Goal: Task Accomplishment & Management: Use online tool/utility

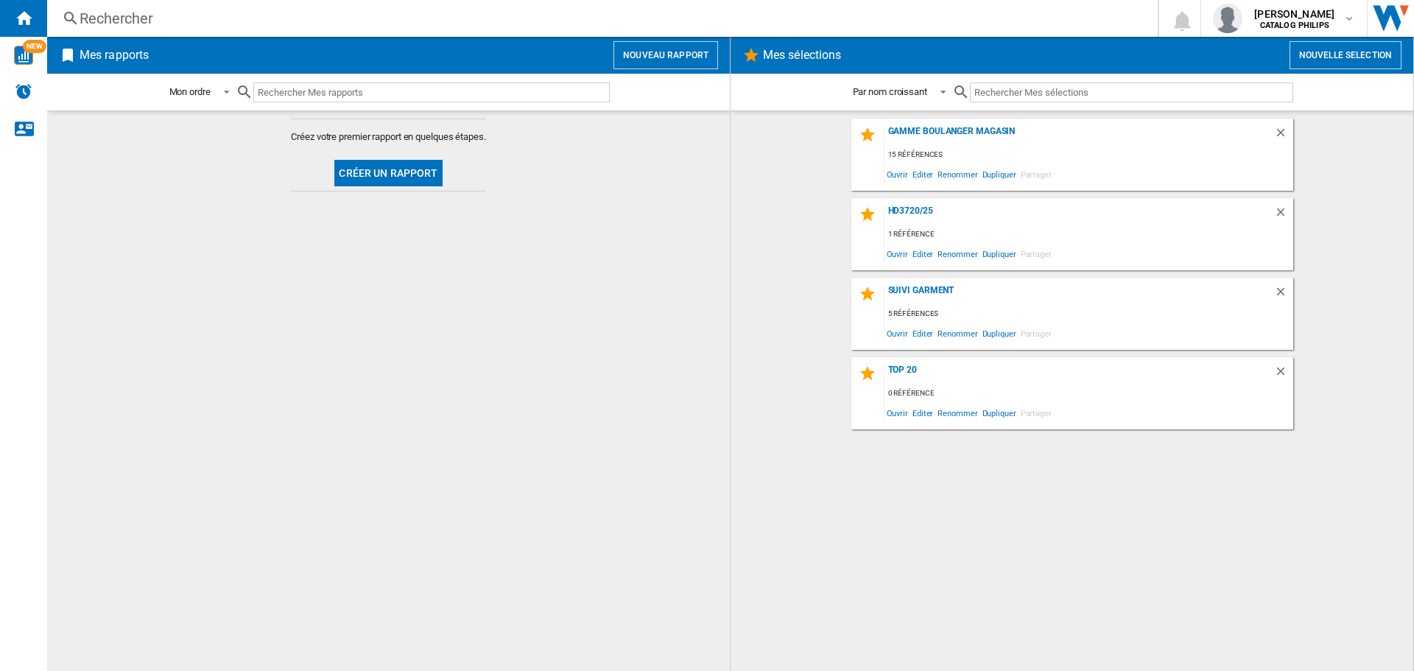
click at [387, 166] on button "Créer un rapport" at bounding box center [388, 173] width 108 height 27
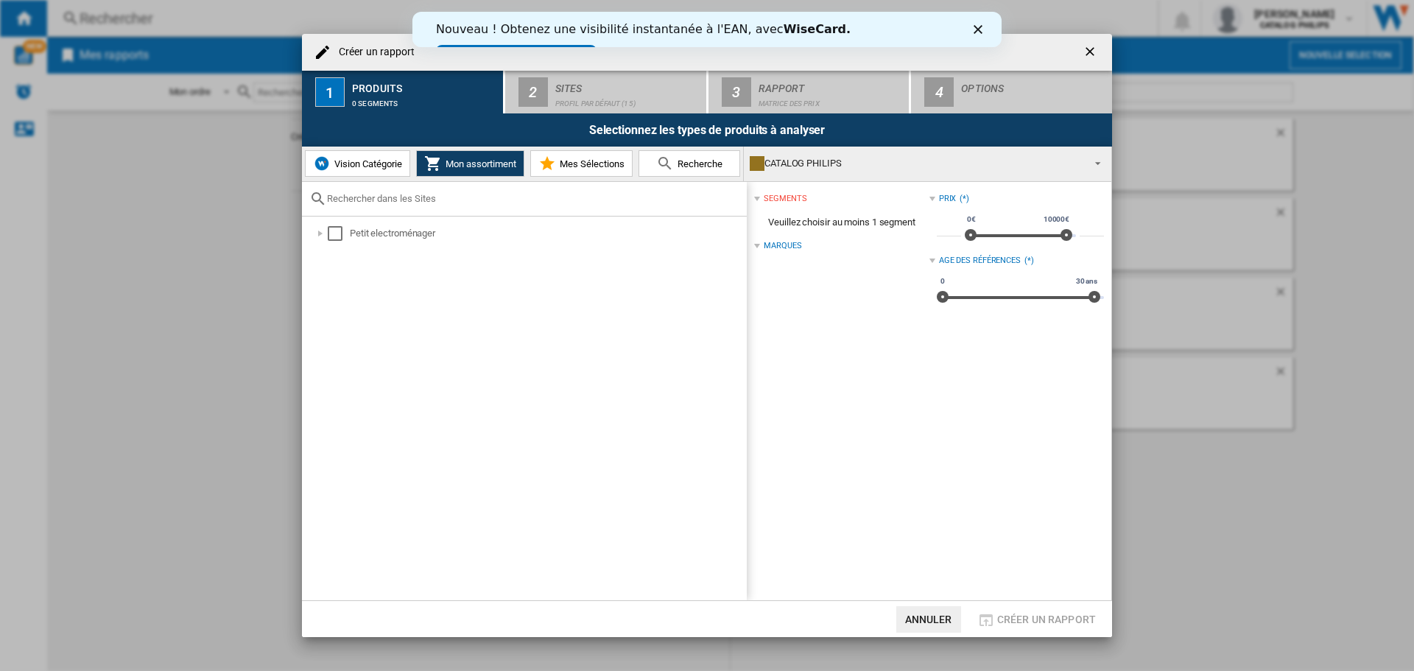
click at [680, 166] on span "Recherche" at bounding box center [698, 163] width 49 height 11
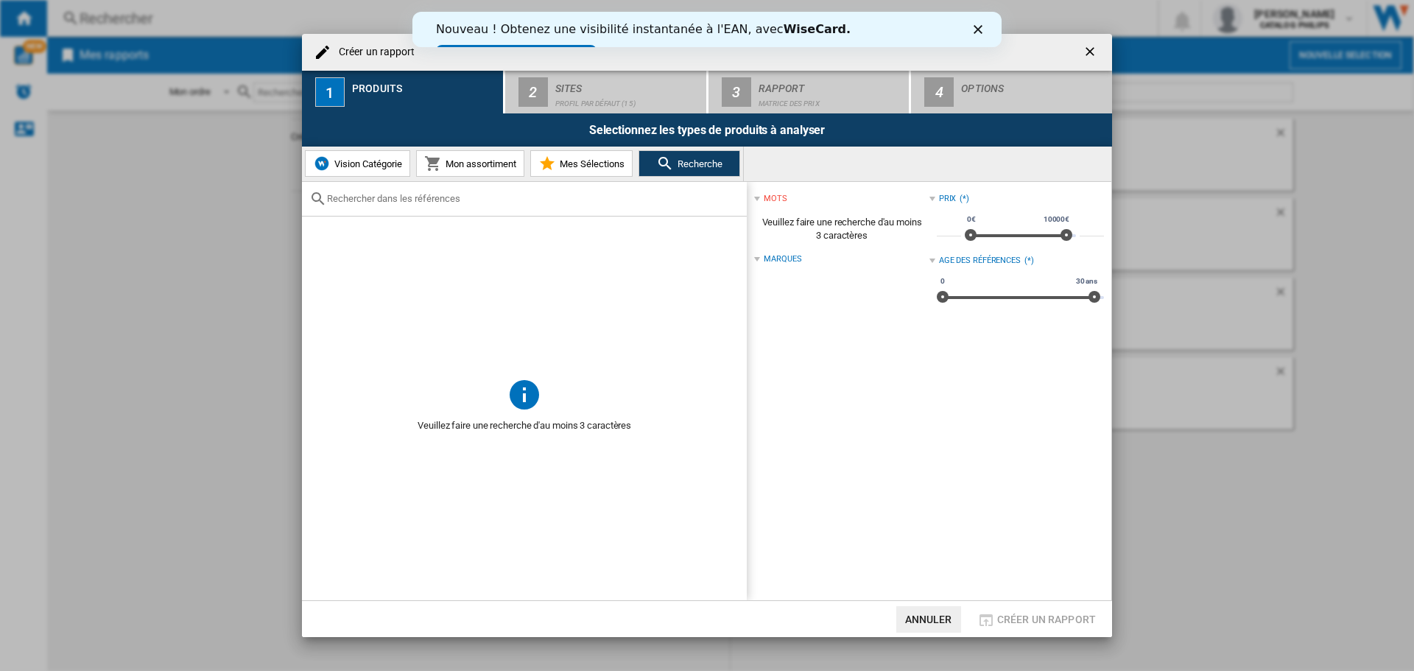
click at [413, 201] on input "text" at bounding box center [533, 198] width 412 height 11
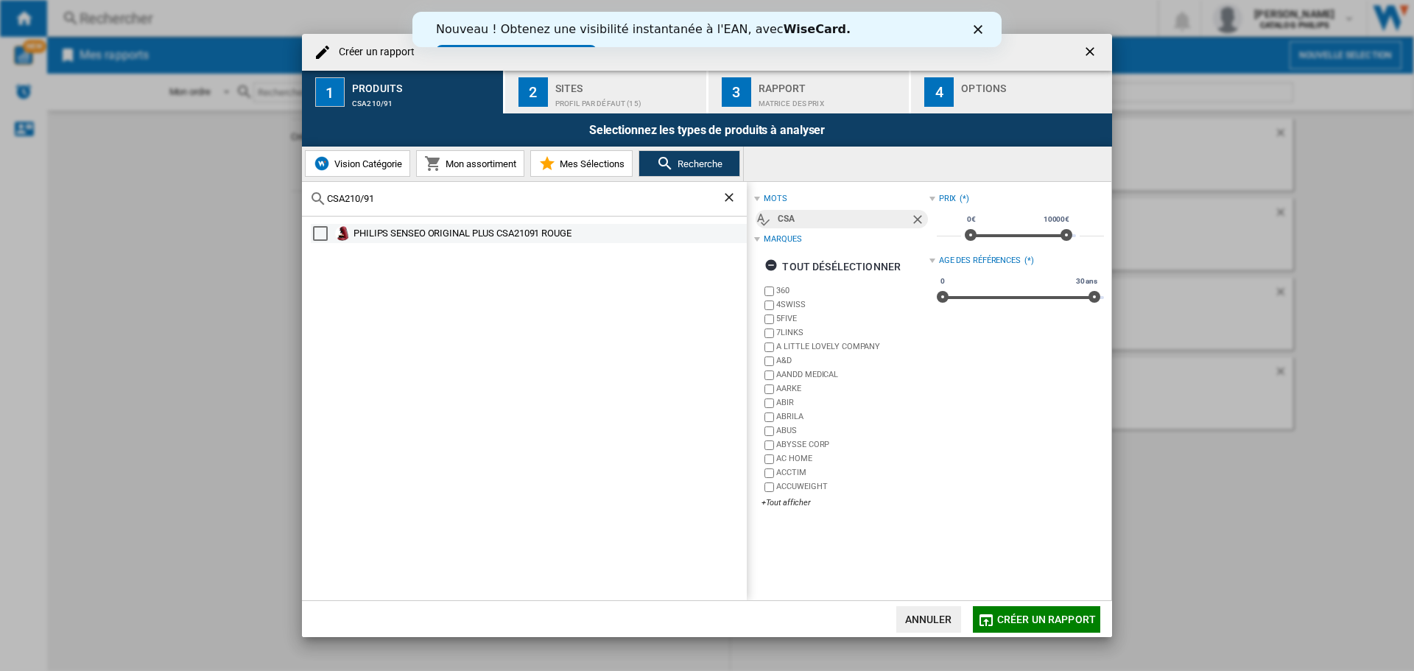
type input "CSA210/91"
click at [326, 233] on div "Select" at bounding box center [320, 233] width 15 height 15
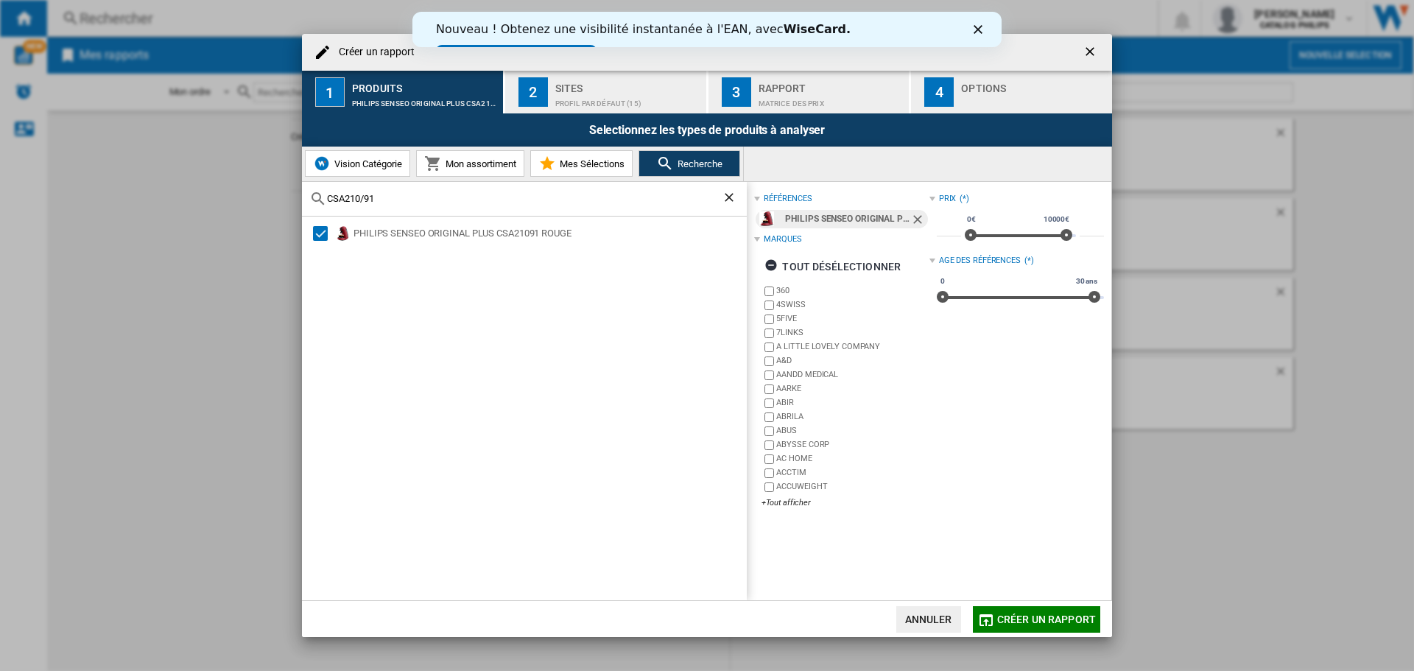
click at [1007, 614] on span "Créer un rapport" at bounding box center [1046, 620] width 99 height 12
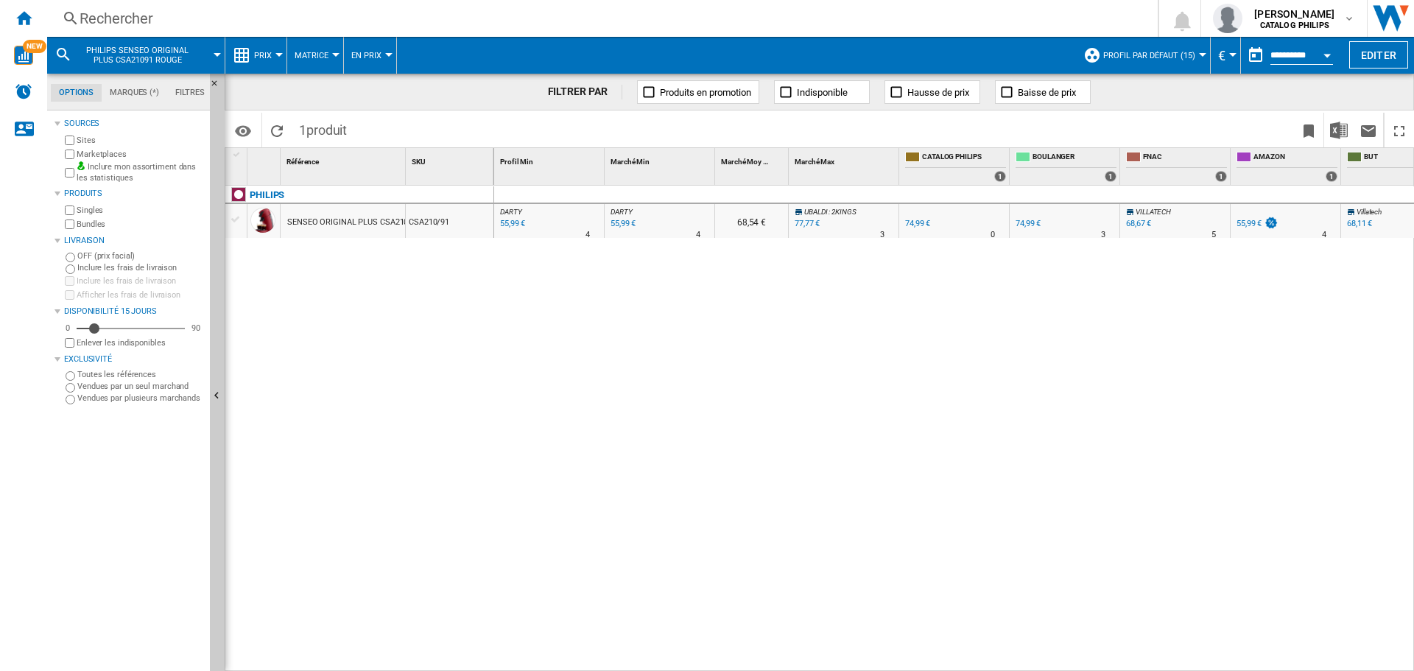
click at [282, 55] on md-menu "Prix Prix Matrice des prix Classement des prix Analyses Base 100 Références com…" at bounding box center [256, 55] width 62 height 37
click at [275, 52] on button "Prix" at bounding box center [266, 55] width 25 height 37
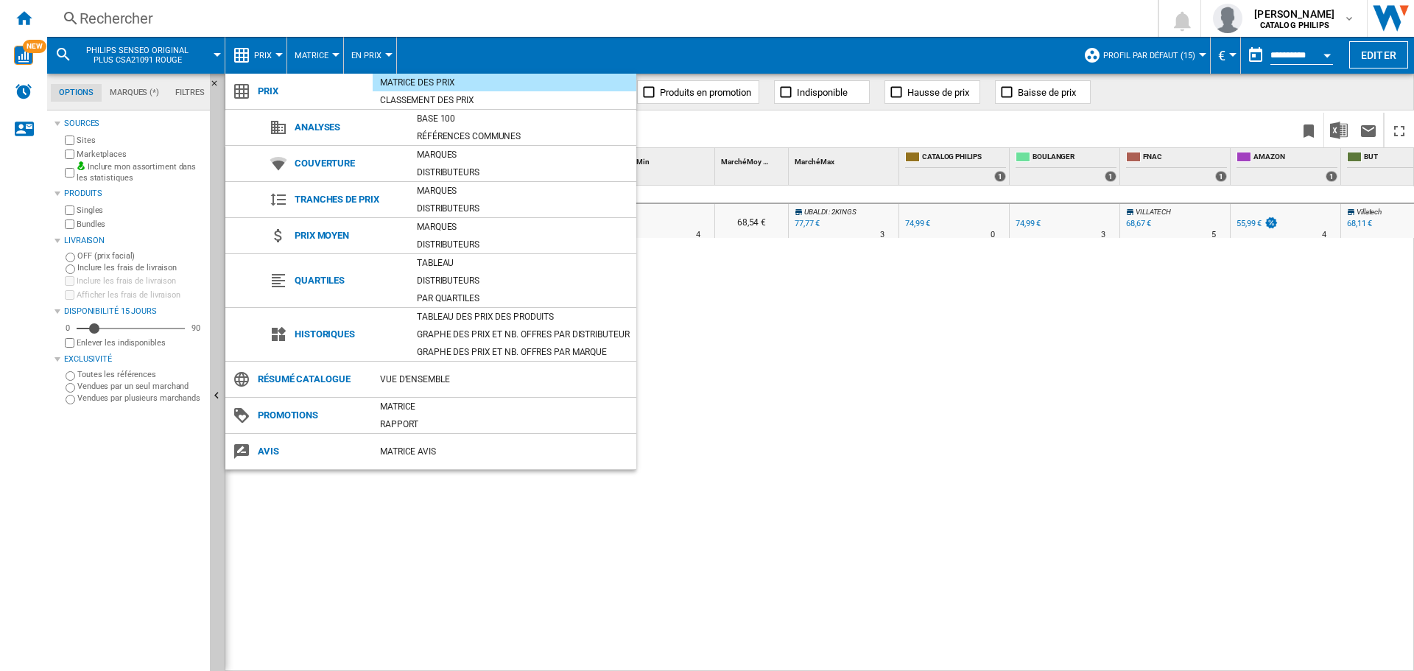
click at [487, 315] on div "Tableau des prix des produits" at bounding box center [523, 316] width 227 height 15
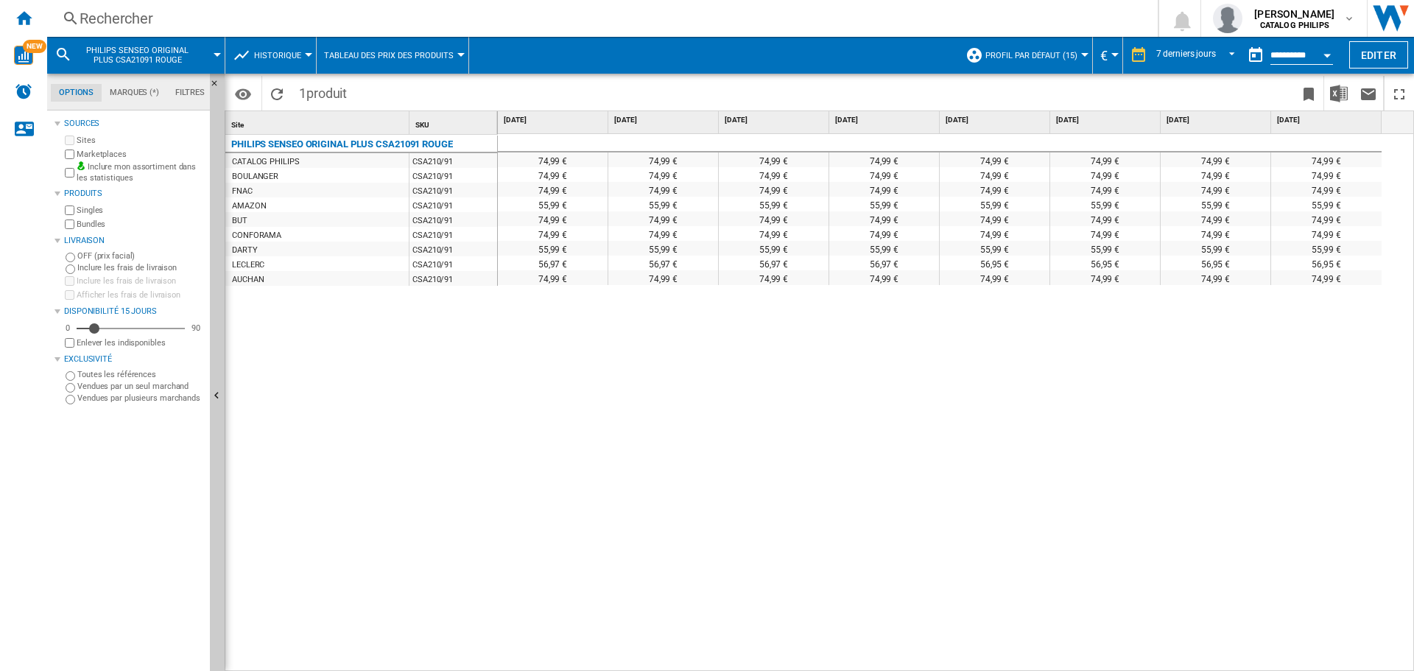
click at [1333, 56] on button "Open calendar" at bounding box center [1327, 53] width 27 height 27
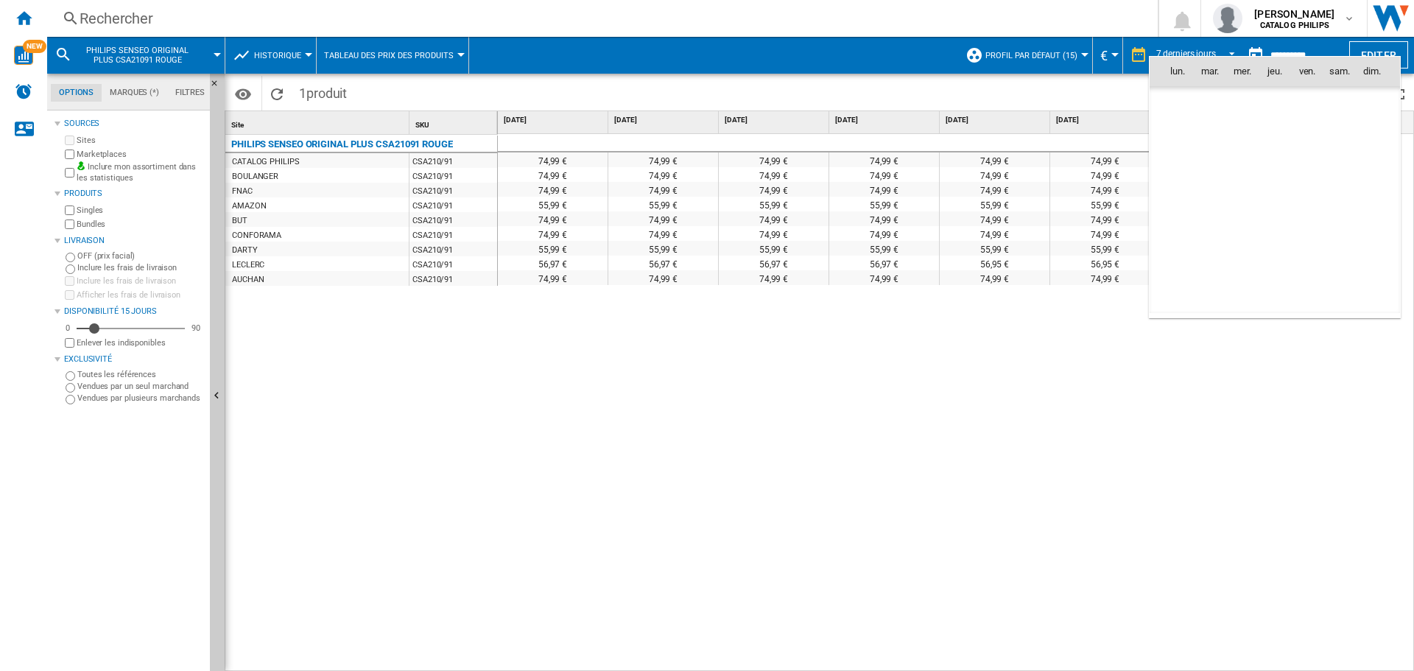
scroll to position [7027, 0]
click at [1325, 53] on div at bounding box center [707, 335] width 1414 height 671
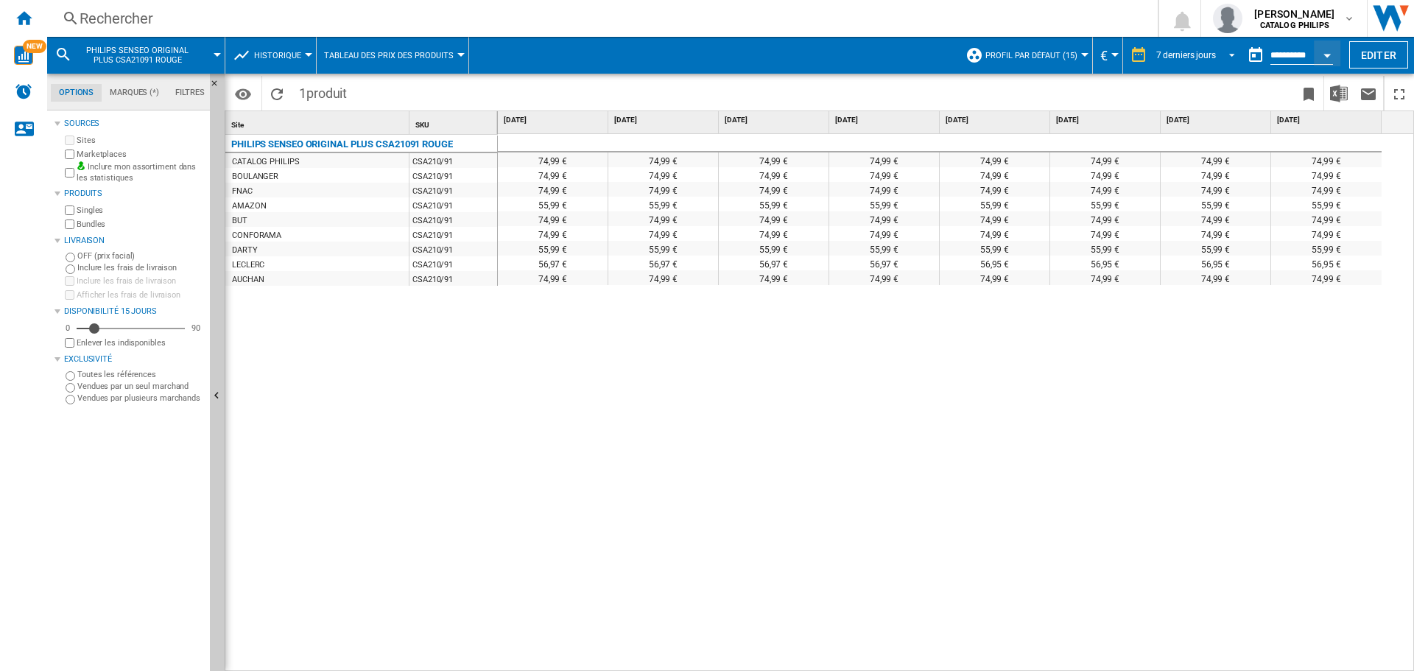
click at [1228, 49] on span "REPORTS.WIZARD.STEPS.REPORT.STEPS.REPORT_OPTIONS.PERIOD: 7 derniers jours" at bounding box center [1228, 53] width 18 height 13
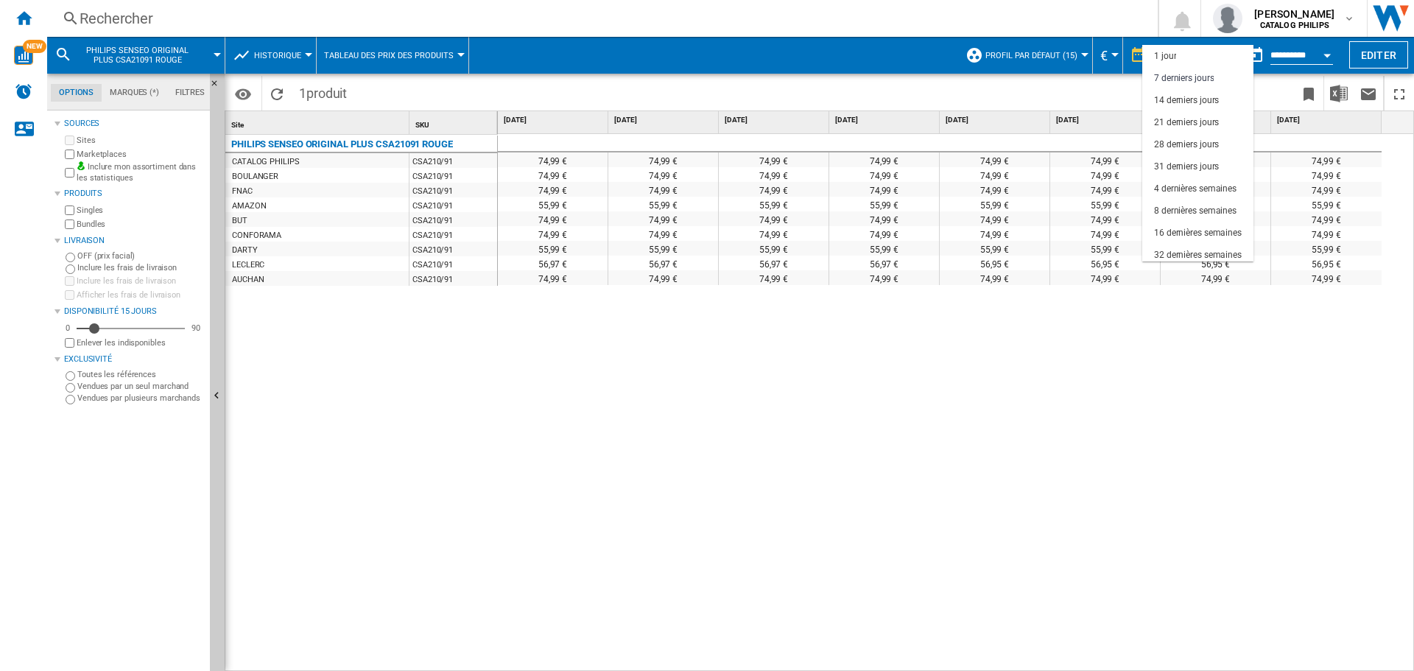
scroll to position [22, 0]
click at [1195, 82] on div "14 derniers jours" at bounding box center [1186, 78] width 65 height 13
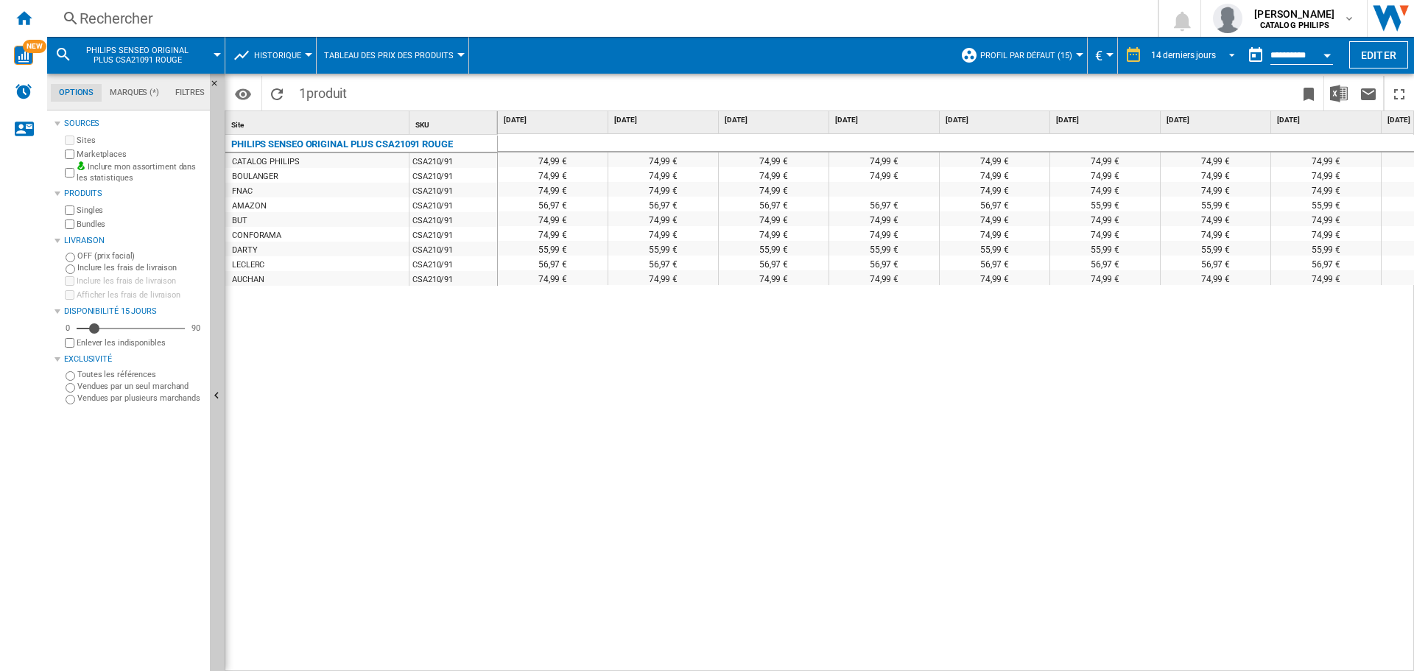
click at [1219, 49] on span "REPORTS.WIZARD.STEPS.REPORT.STEPS.REPORT_OPTIONS.PERIOD: 14 derniers jours" at bounding box center [1228, 53] width 18 height 13
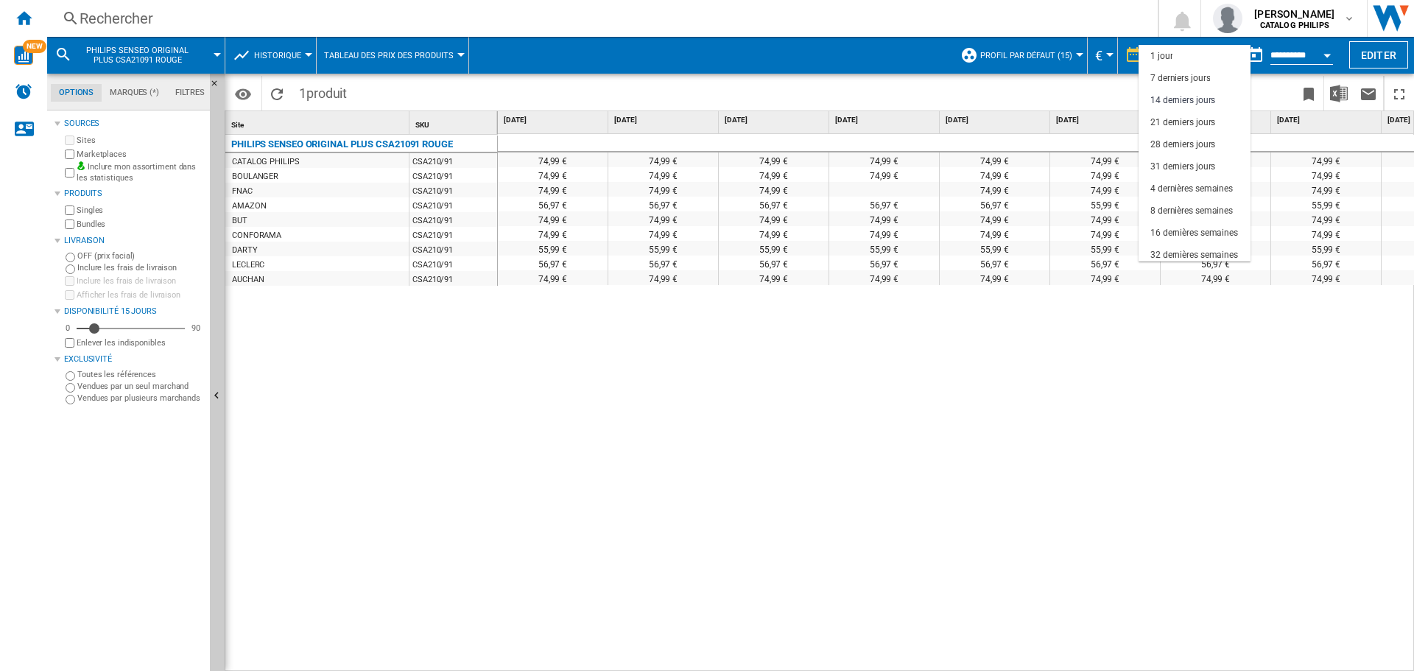
scroll to position [44, 0]
click at [1198, 99] on div "28 derniers jours" at bounding box center [1183, 100] width 65 height 13
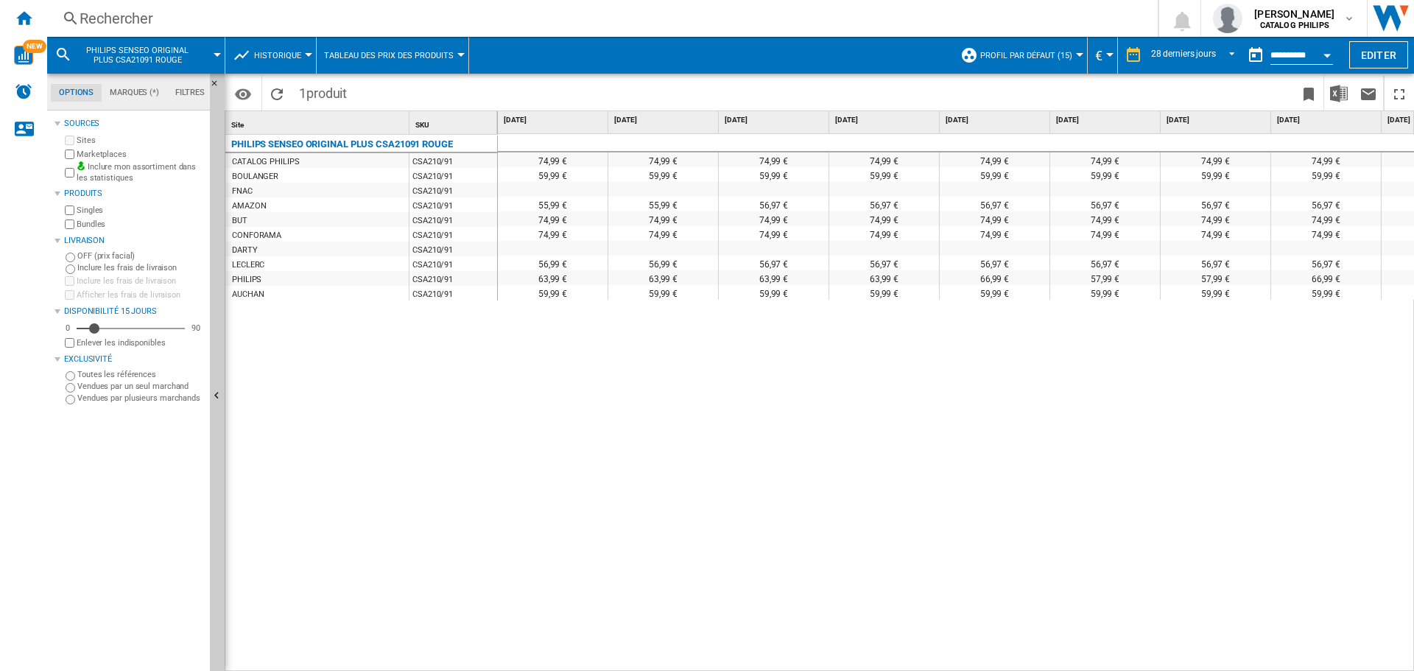
drag, startPoint x: 734, startPoint y: 661, endPoint x: 842, endPoint y: 674, distance: 109.0
click at [842, 670] on html "In order to access Insight, please log out and log in again OK NEW Rechercher R…" at bounding box center [707, 335] width 1414 height 671
